Goal: Task Accomplishment & Management: Manage account settings

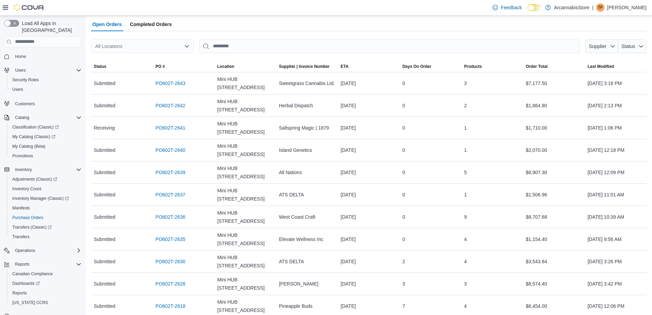
scroll to position [10, 0]
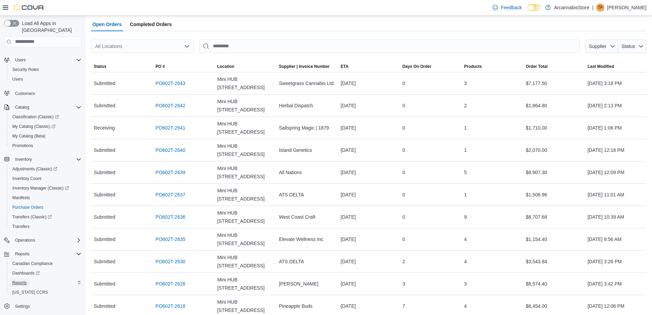
click at [14, 280] on span "Reports" at bounding box center [19, 282] width 14 height 5
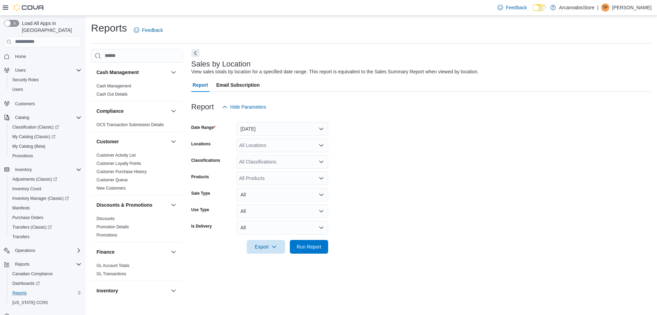
click at [281, 136] on form "Date Range [DATE] Locations All Locations Classifications All Classifications P…" at bounding box center [421, 184] width 461 height 140
click at [281, 134] on button "[DATE]" at bounding box center [283, 129] width 92 height 14
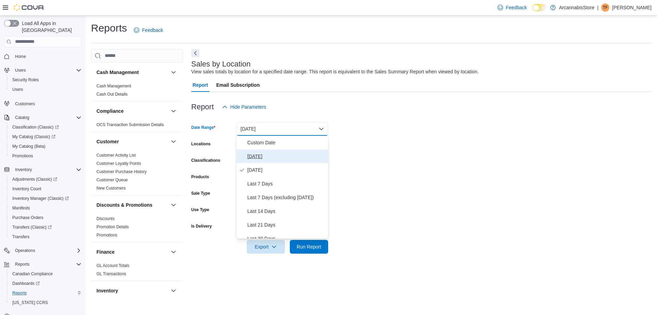
click at [275, 150] on button "[DATE]" at bounding box center [283, 156] width 92 height 14
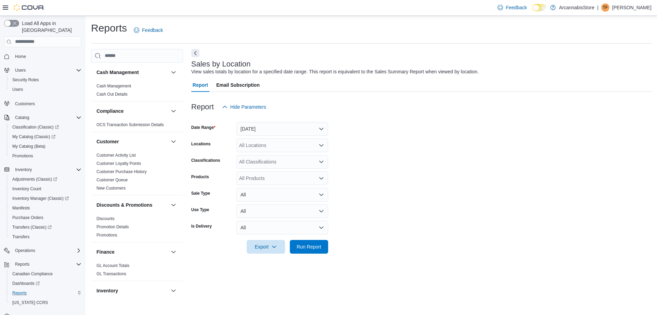
click at [275, 150] on div "All Locations" at bounding box center [283, 145] width 92 height 14
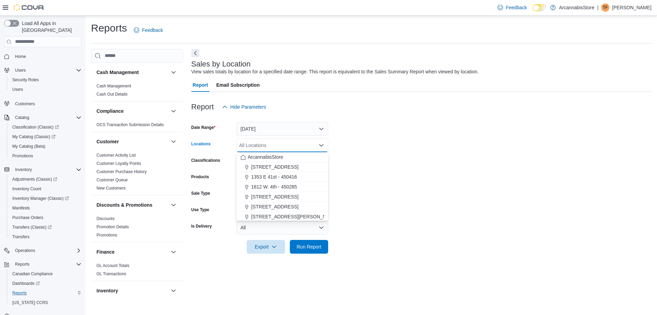
click at [275, 149] on div "All Locations" at bounding box center [283, 145] width 92 height 14
click at [281, 207] on span "Mini HUB [STREET_ADDRESS]" at bounding box center [285, 205] width 69 height 7
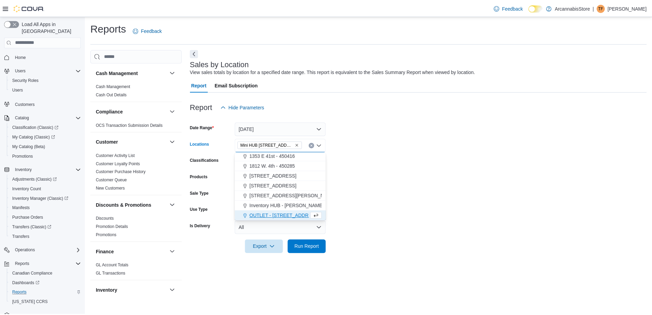
scroll to position [21, 0]
click at [313, 242] on span "Run Report" at bounding box center [309, 246] width 30 height 14
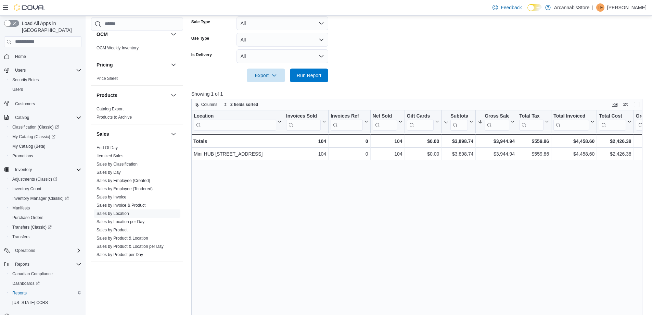
scroll to position [394, 0]
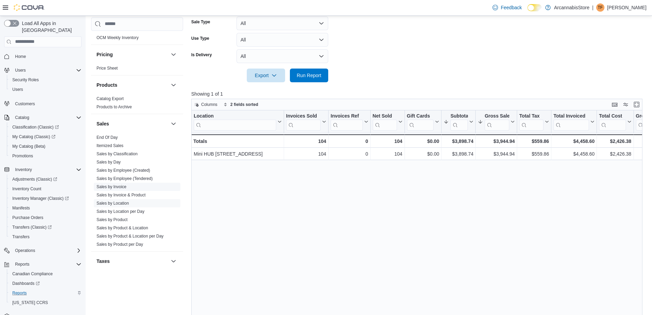
click at [120, 186] on link "Sales by Invoice" at bounding box center [112, 186] width 30 height 5
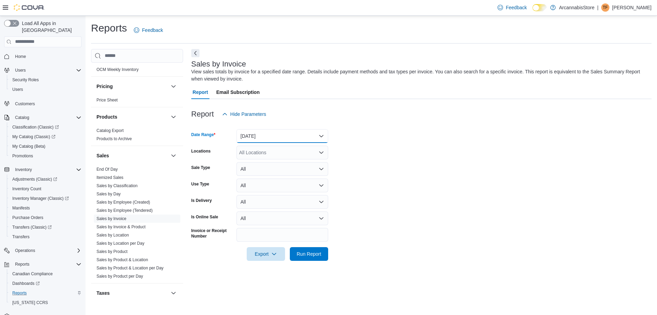
click at [290, 138] on button "[DATE]" at bounding box center [283, 136] width 92 height 14
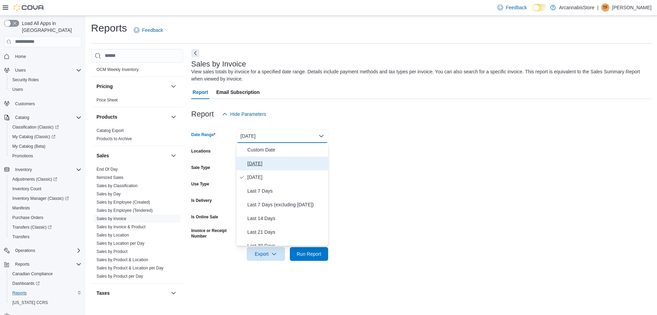
click at [274, 163] on span "[DATE]" at bounding box center [287, 163] width 78 height 8
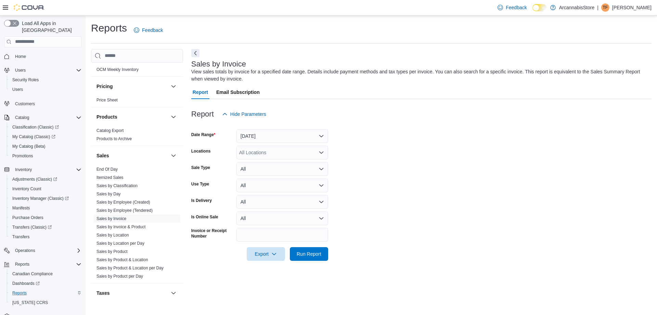
click at [278, 152] on div "All Locations" at bounding box center [283, 153] width 92 height 14
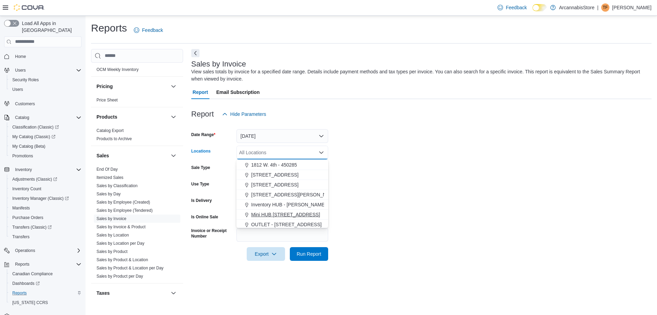
click at [305, 213] on span "Mini HUB [STREET_ADDRESS]" at bounding box center [285, 214] width 69 height 7
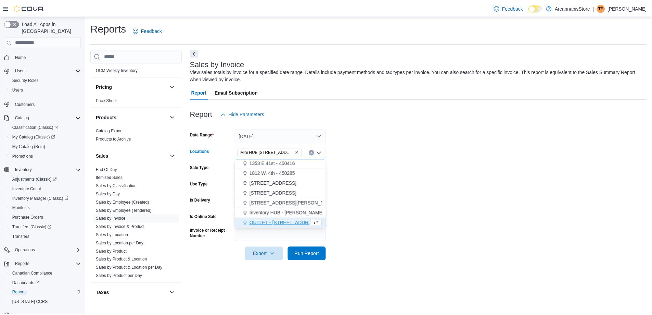
scroll to position [21, 0]
click at [299, 254] on span "Run Report" at bounding box center [309, 253] width 25 height 7
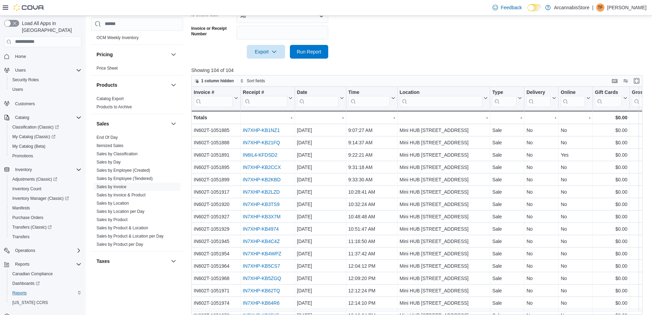
scroll to position [219, 0]
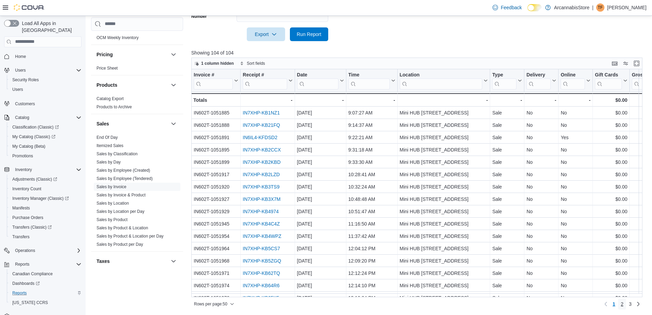
click at [624, 302] on span "2" at bounding box center [622, 303] width 3 height 7
click at [632, 303] on span "3" at bounding box center [630, 303] width 3 height 7
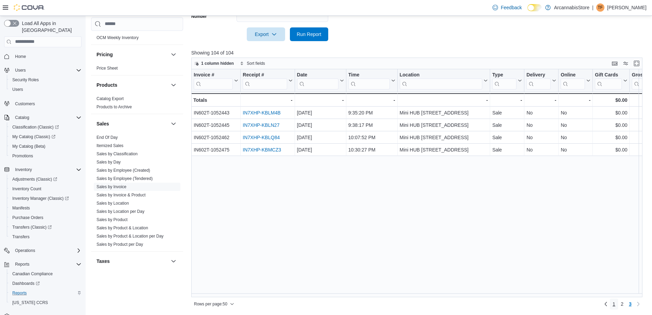
click at [616, 306] on link "1" at bounding box center [614, 303] width 8 height 11
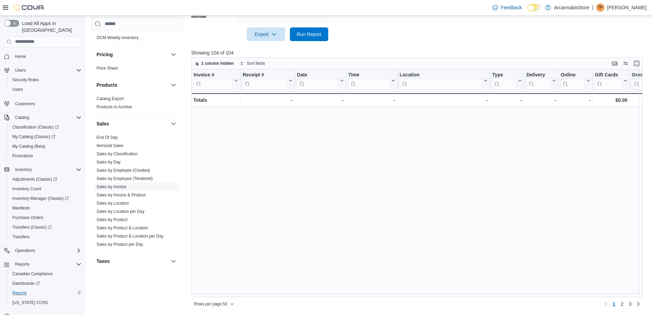
scroll to position [429, 0]
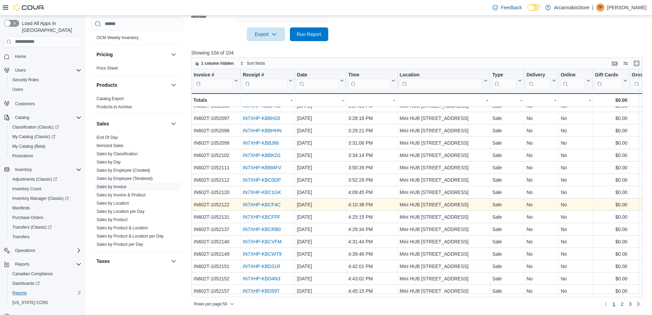
click at [264, 202] on link "IN7XHP-KBCF4C" at bounding box center [262, 204] width 38 height 5
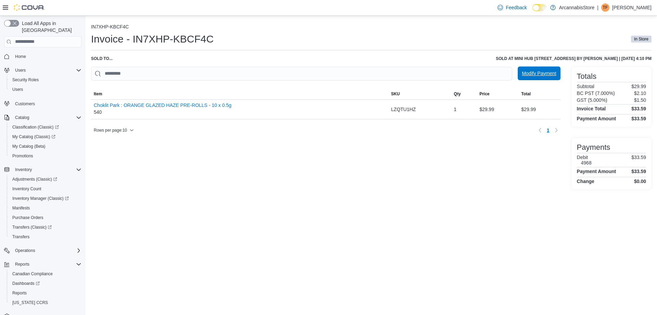
click at [542, 75] on span "Modify Payment" at bounding box center [539, 73] width 34 height 7
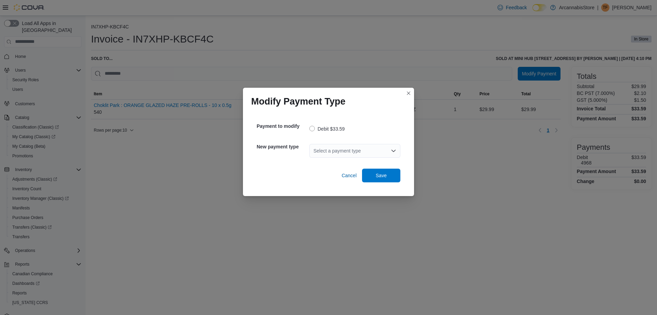
click at [348, 154] on div "Select a payment type" at bounding box center [355, 151] width 91 height 14
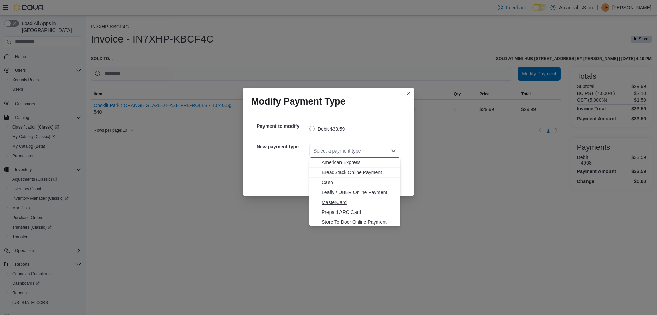
click at [350, 202] on span "MasterCard" at bounding box center [359, 202] width 75 height 7
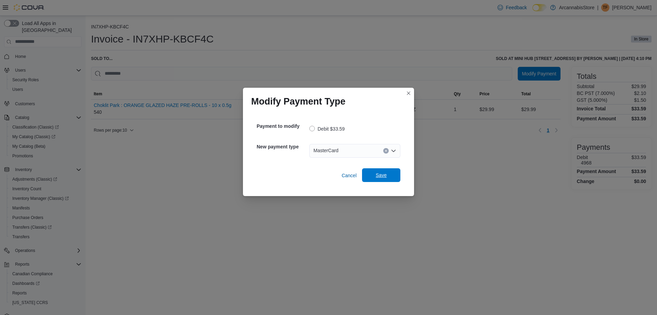
click at [379, 171] on span "Save" at bounding box center [381, 175] width 30 height 14
